Goal: Information Seeking & Learning: Learn about a topic

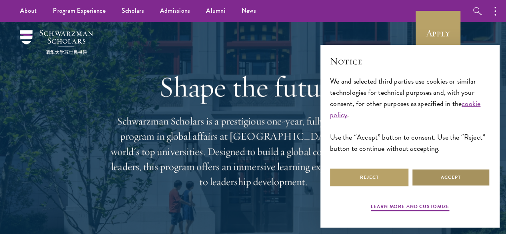
click at [454, 168] on button "Accept" at bounding box center [451, 177] width 78 height 18
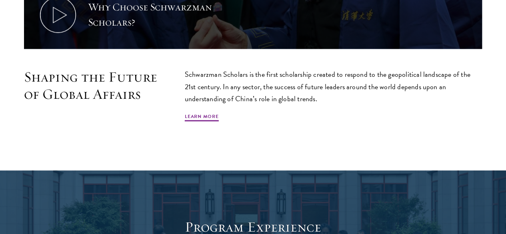
scroll to position [448, 0]
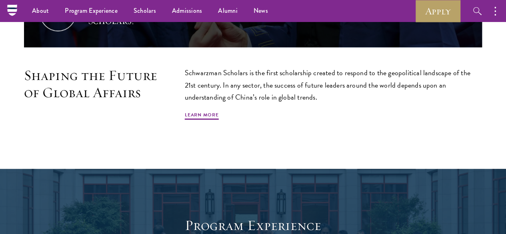
click at [342, 109] on div "Schwarzman Scholars is the first scholarship created to respond to the geopolit…" at bounding box center [333, 94] width 297 height 54
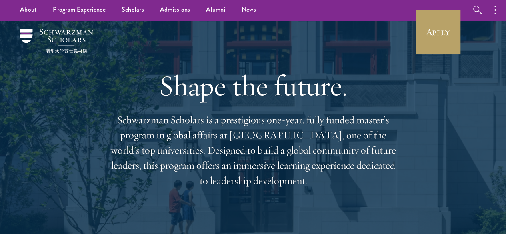
scroll to position [2, 0]
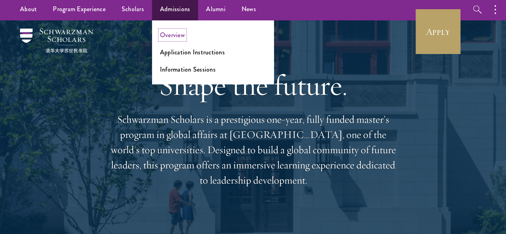
click at [173, 34] on link "Overview" at bounding box center [172, 34] width 25 height 9
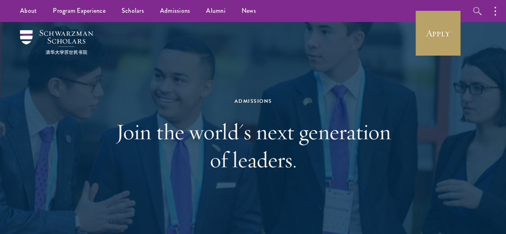
click at [263, 114] on div "Admissions Join the world's next generation of leaders." at bounding box center [253, 135] width 276 height 173
